Goal: Task Accomplishment & Management: Use online tool/utility

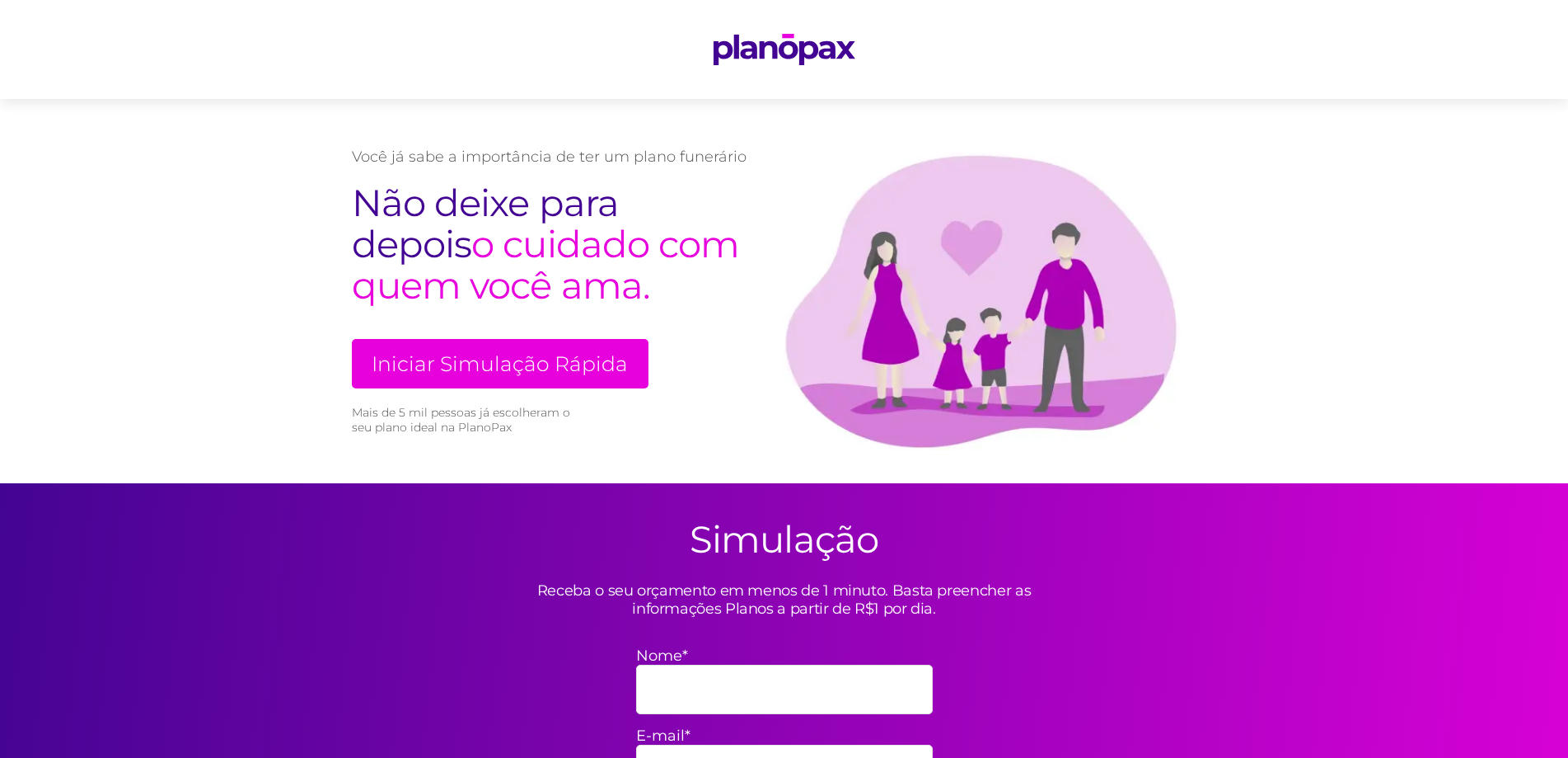
click at [451, 353] on link "Iniciar Simulação Rápida" at bounding box center [500, 363] width 297 height 49
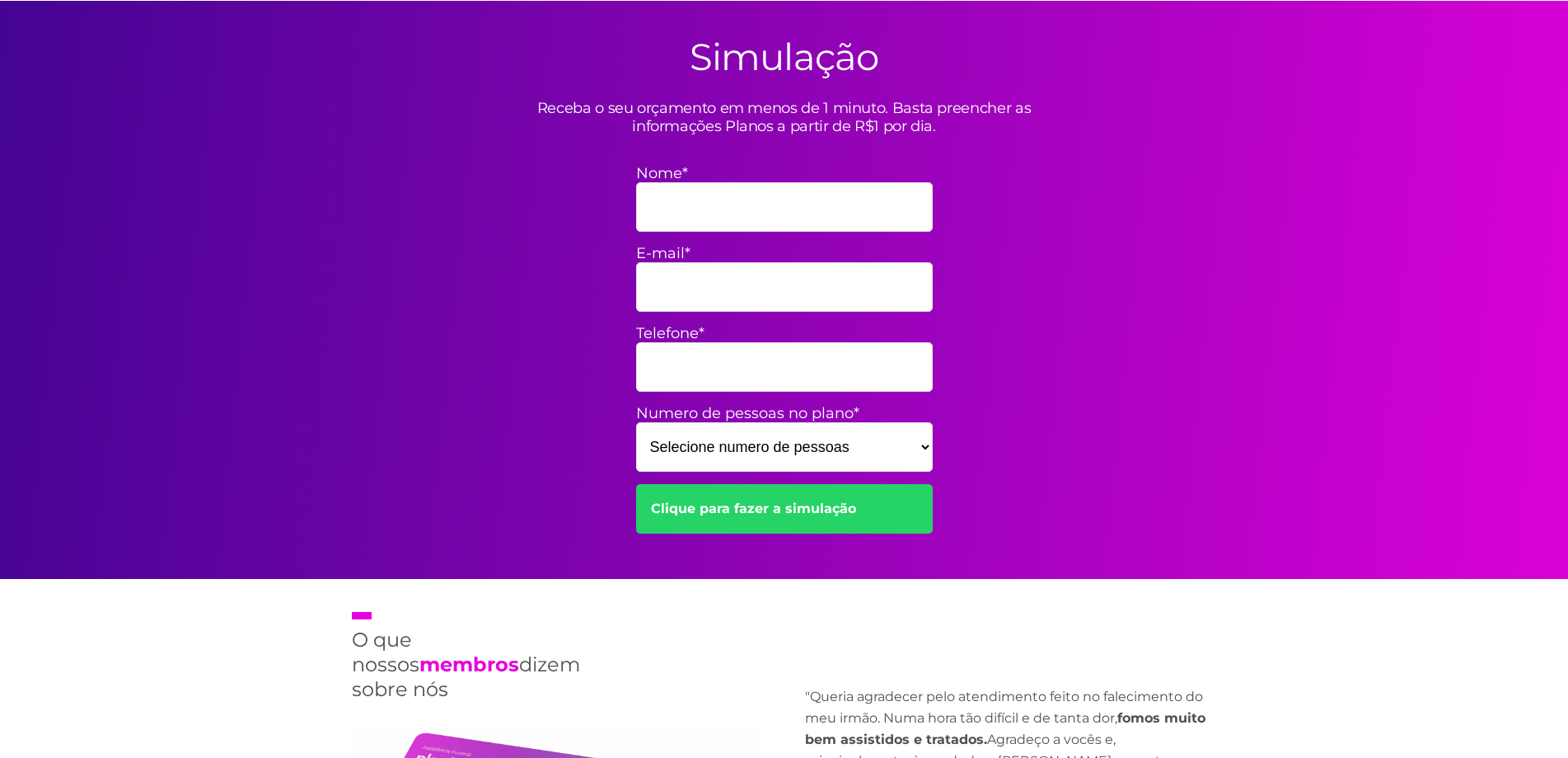
click at [733, 451] on select "Selecione numero de pessoas 1 2 3 4 5 6 7 8 9 10 11 12 13 14 15" at bounding box center [784, 446] width 297 height 49
click at [491, 387] on div "Simulação Receba o seu orçamento em menos de 1 minuto. Basta preencher as infor…" at bounding box center [784, 290] width 890 height 578
click at [662, 449] on select "Selecione numero de pessoas 1 2 3 4 5 6 7 8 9 10 11 12 13 14 15" at bounding box center [784, 446] width 297 height 49
select select "3"
click at [637, 422] on select "Selecione numero de pessoas 1 2 3 4 5 6 7 8 9 10 11 12 13 14 15" at bounding box center [784, 446] width 297 height 49
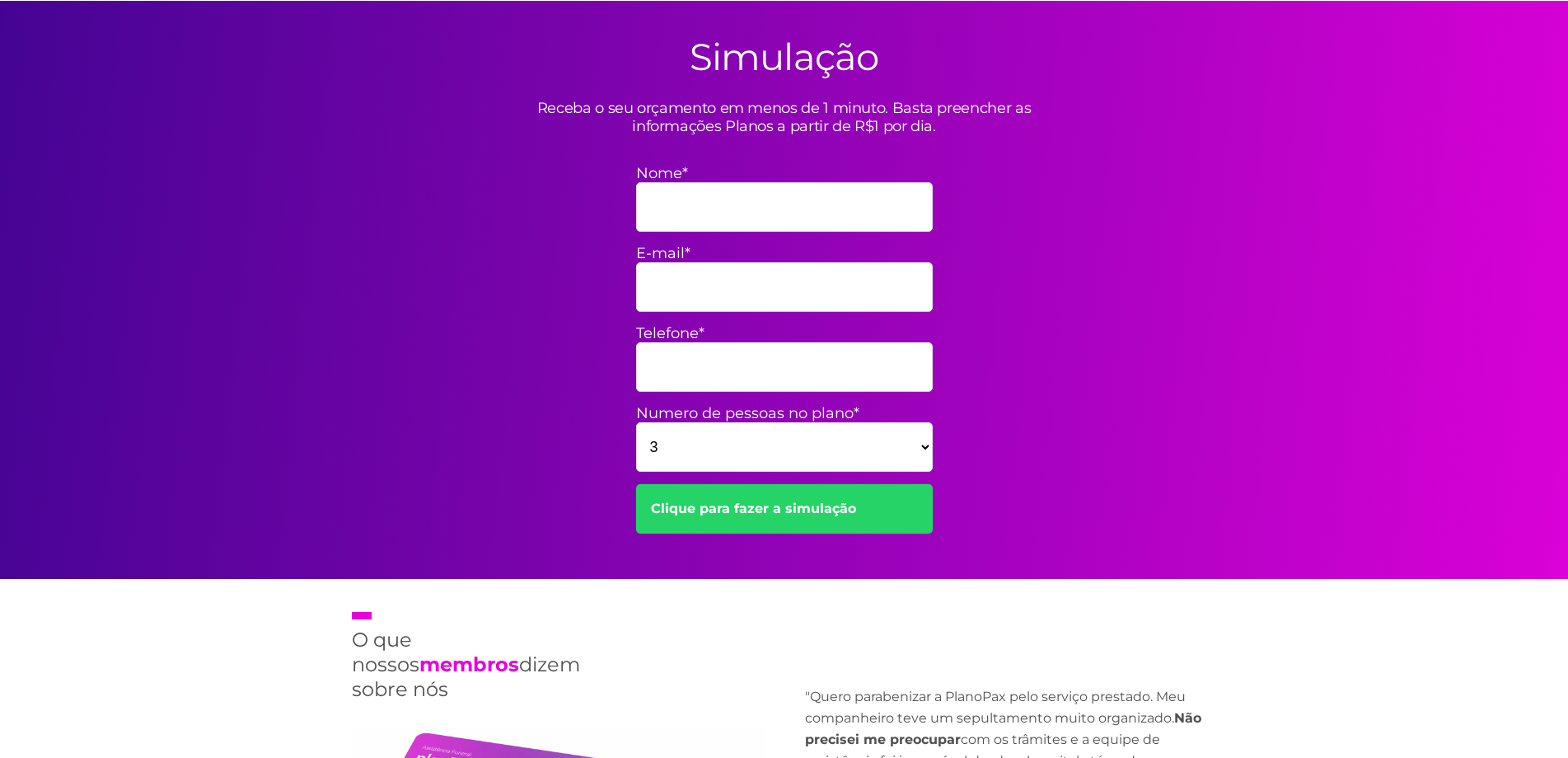
click at [727, 510] on link "Clique para fazer a simulação" at bounding box center [784, 508] width 297 height 49
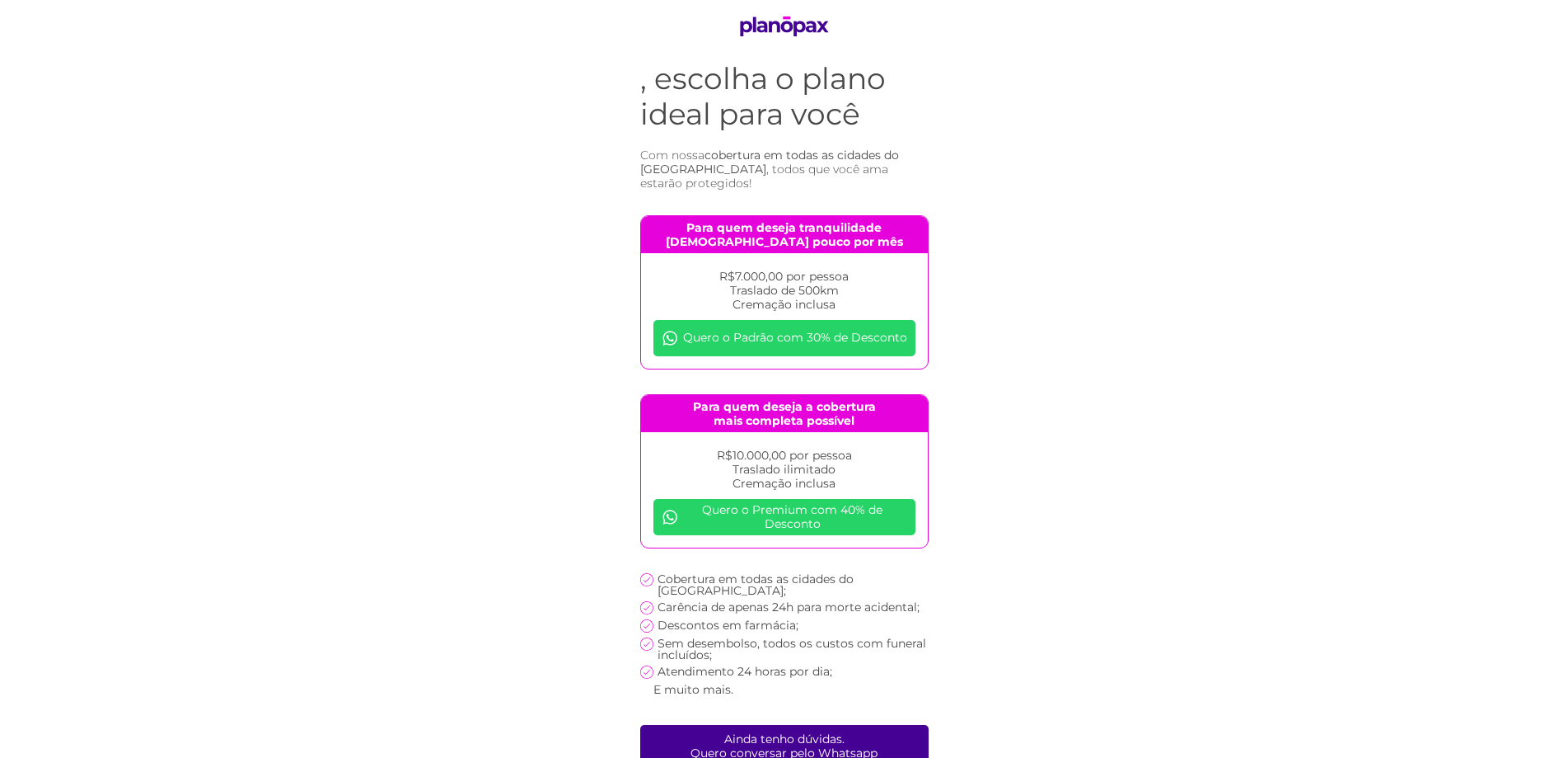
click at [783, 326] on link "Quero o Padrão com 30% de Desconto" at bounding box center [784, 338] width 262 height 36
